Goal: Task Accomplishment & Management: Use online tool/utility

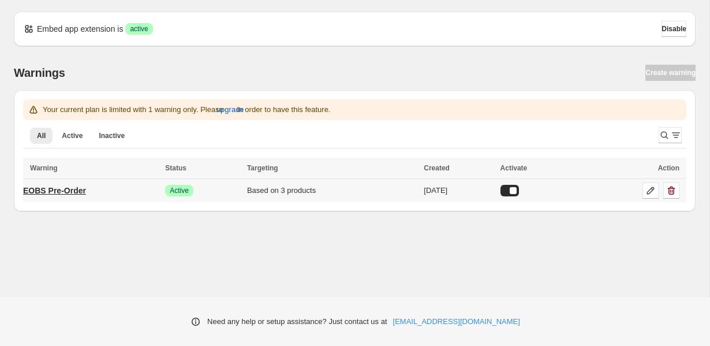
click at [71, 192] on p "EOBS Pre-Order" at bounding box center [54, 191] width 63 height 12
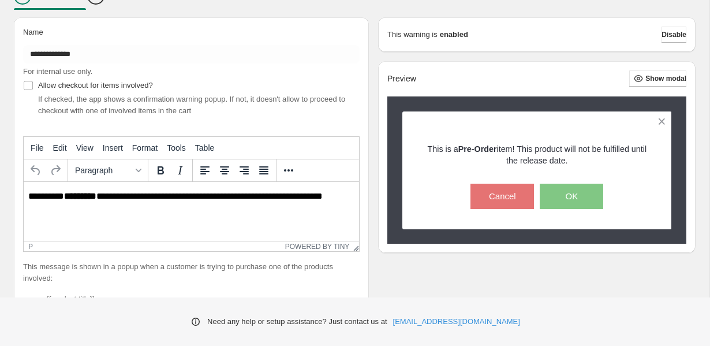
scroll to position [127, 0]
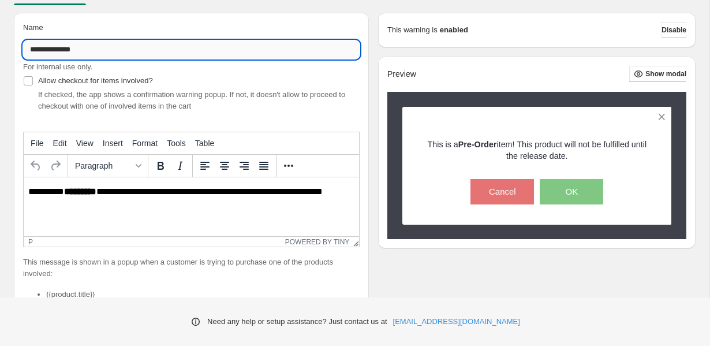
click at [51, 53] on input "**********" at bounding box center [191, 49] width 337 height 18
type input "**********"
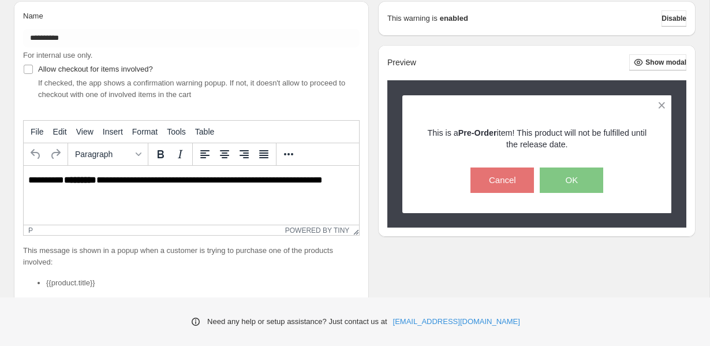
scroll to position [0, 0]
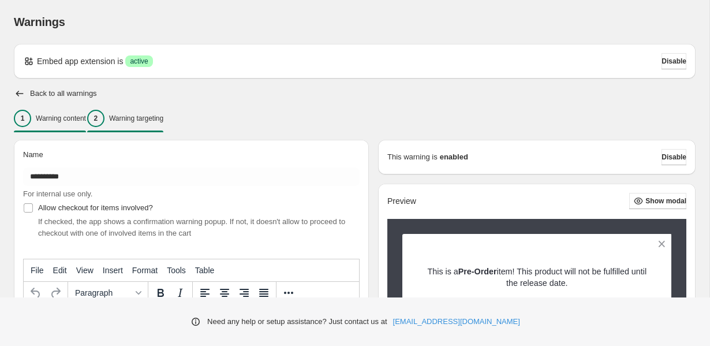
click at [163, 120] on p "Warning targeting" at bounding box center [136, 118] width 54 height 9
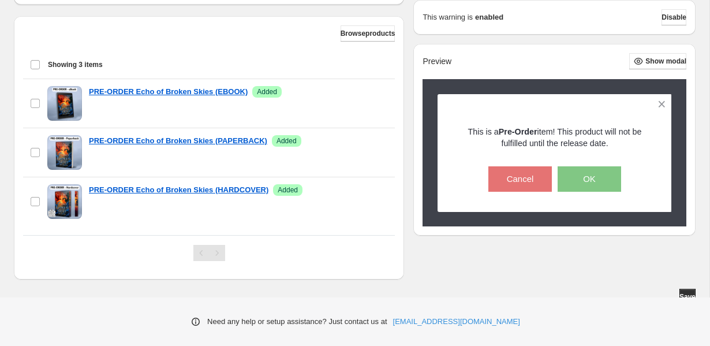
scroll to position [439, 0]
click at [354, 39] on span "Browse products" at bounding box center [368, 33] width 55 height 9
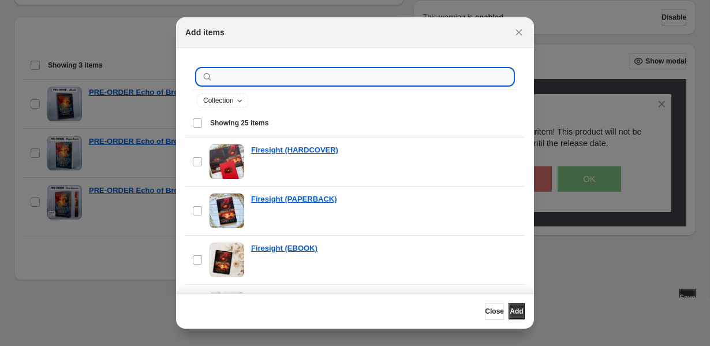
click at [338, 76] on input ":r1a:" at bounding box center [364, 77] width 298 height 16
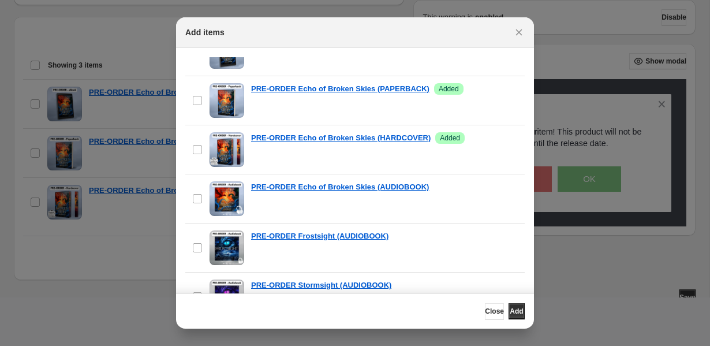
scroll to position [310, 0]
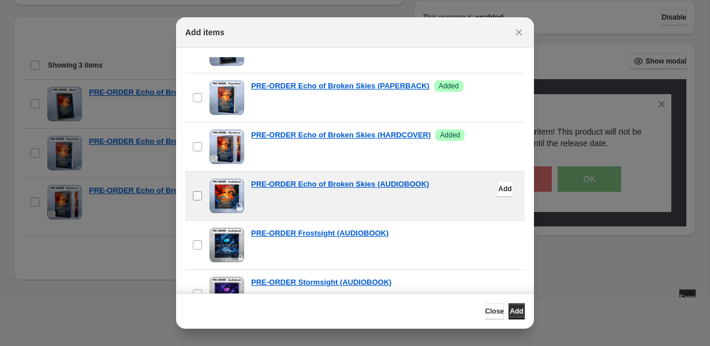
type input "*********"
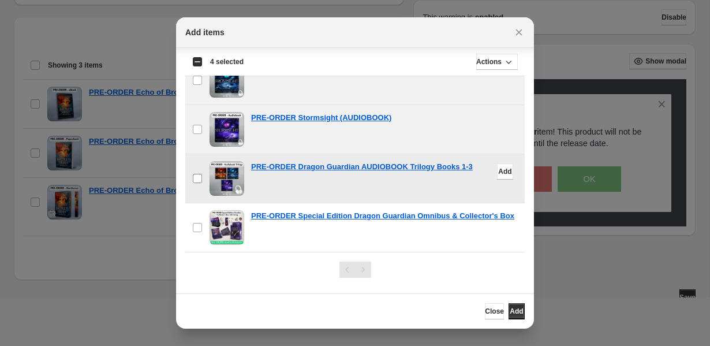
scroll to position [97, 0]
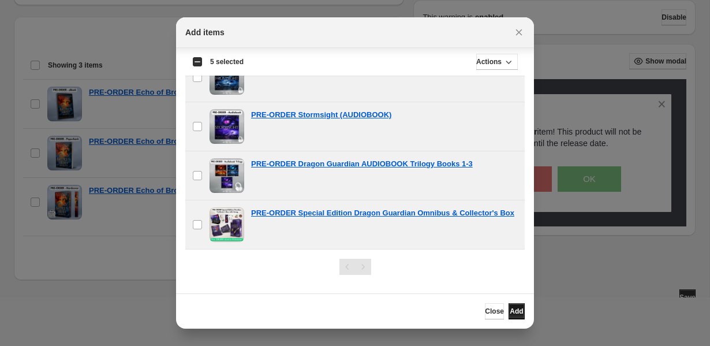
click at [516, 312] on span "Add" at bounding box center [516, 311] width 13 height 9
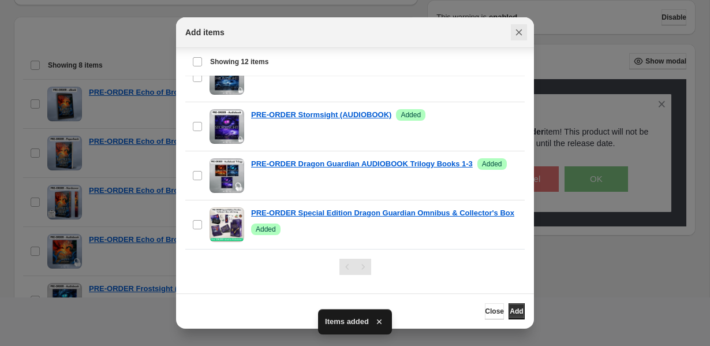
click at [517, 32] on icon "Close" at bounding box center [519, 33] width 12 height 12
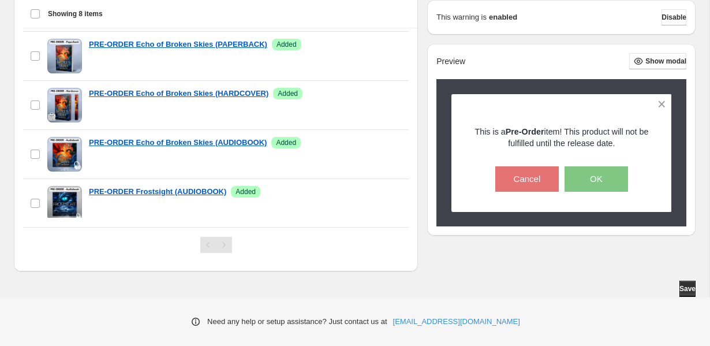
scroll to position [548, 0]
click at [684, 290] on span "Save" at bounding box center [688, 288] width 16 height 9
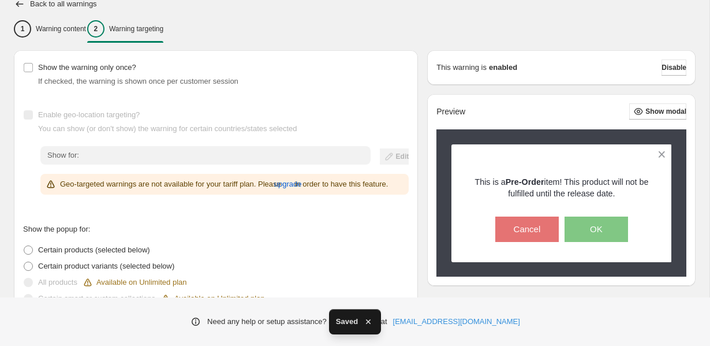
scroll to position [0, 0]
